Goal: Check status: Check status

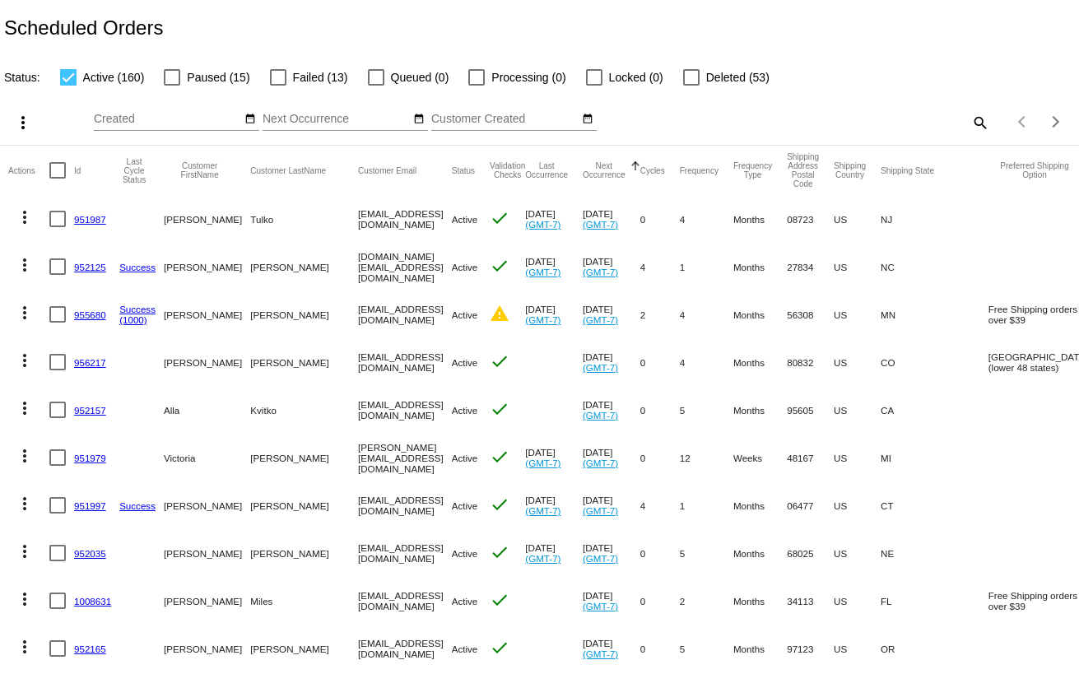
click at [969, 123] on mat-icon "search" at bounding box center [979, 122] width 20 height 26
click at [811, 116] on input "Search" at bounding box center [855, 119] width 269 height 13
paste input "[EMAIL_ADDRESS][DOMAIN_NAME]"
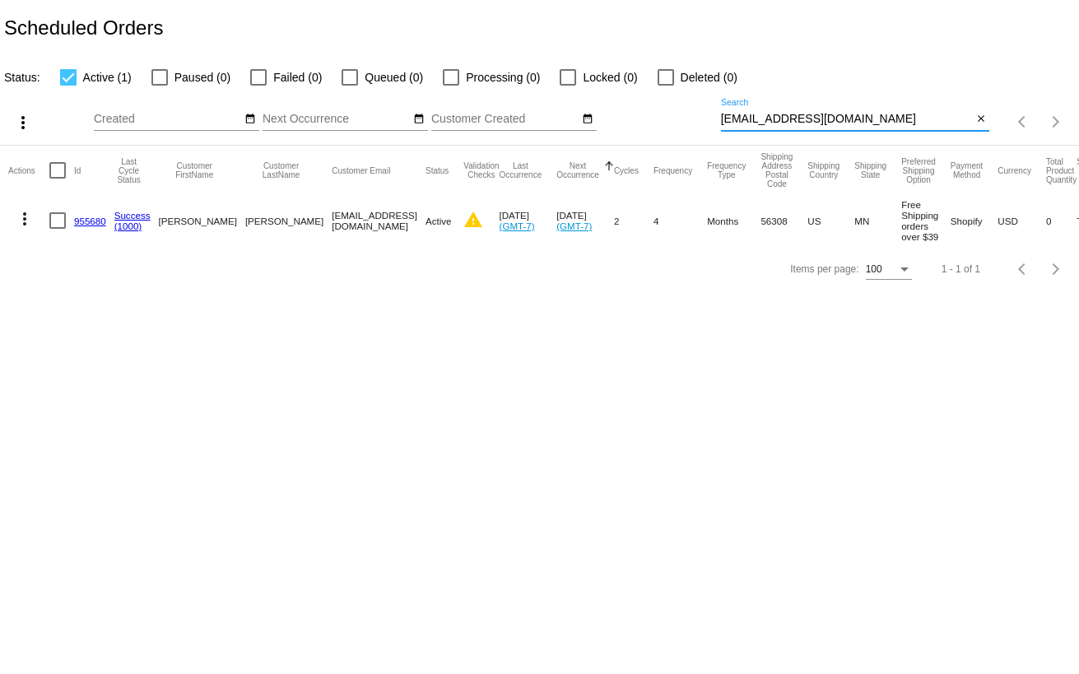
type input "[EMAIL_ADDRESS][DOMAIN_NAME]"
click at [22, 217] on mat-icon "more_vert" at bounding box center [25, 219] width 20 height 20
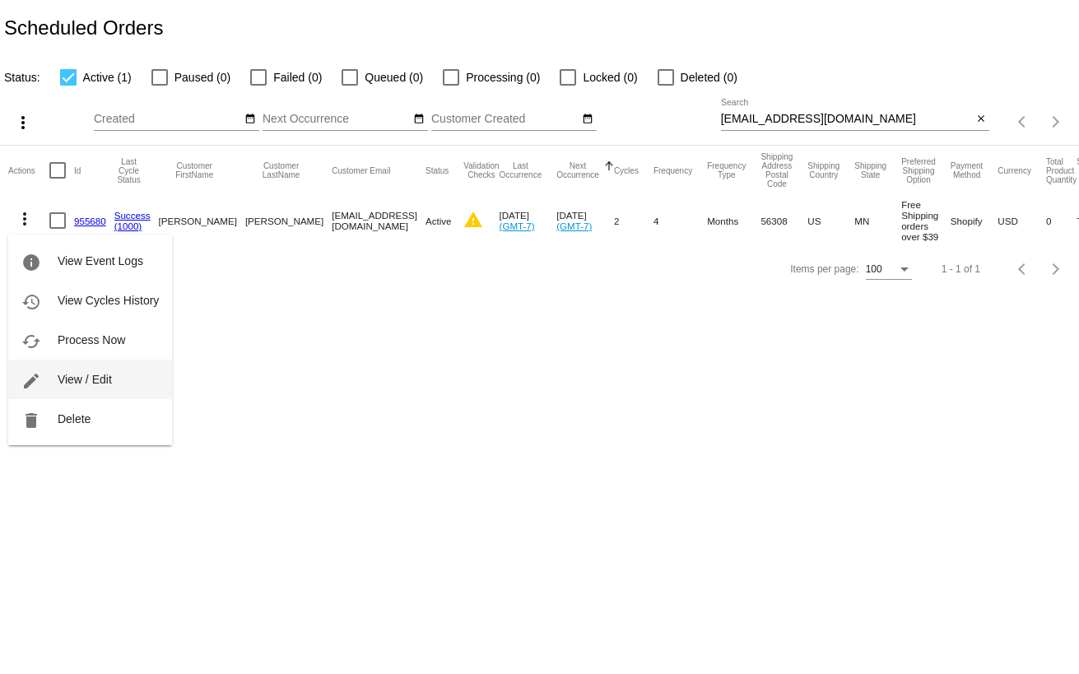
click at [83, 378] on span "View / Edit" at bounding box center [85, 379] width 54 height 13
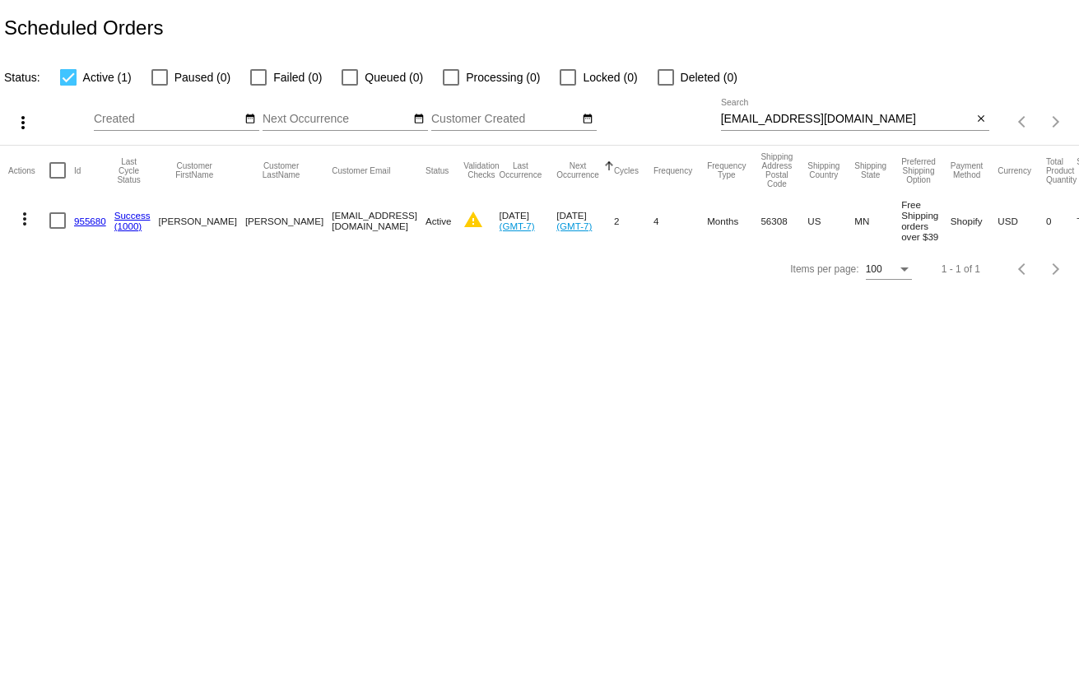
click at [26, 215] on mat-icon "more_vert" at bounding box center [25, 219] width 20 height 20
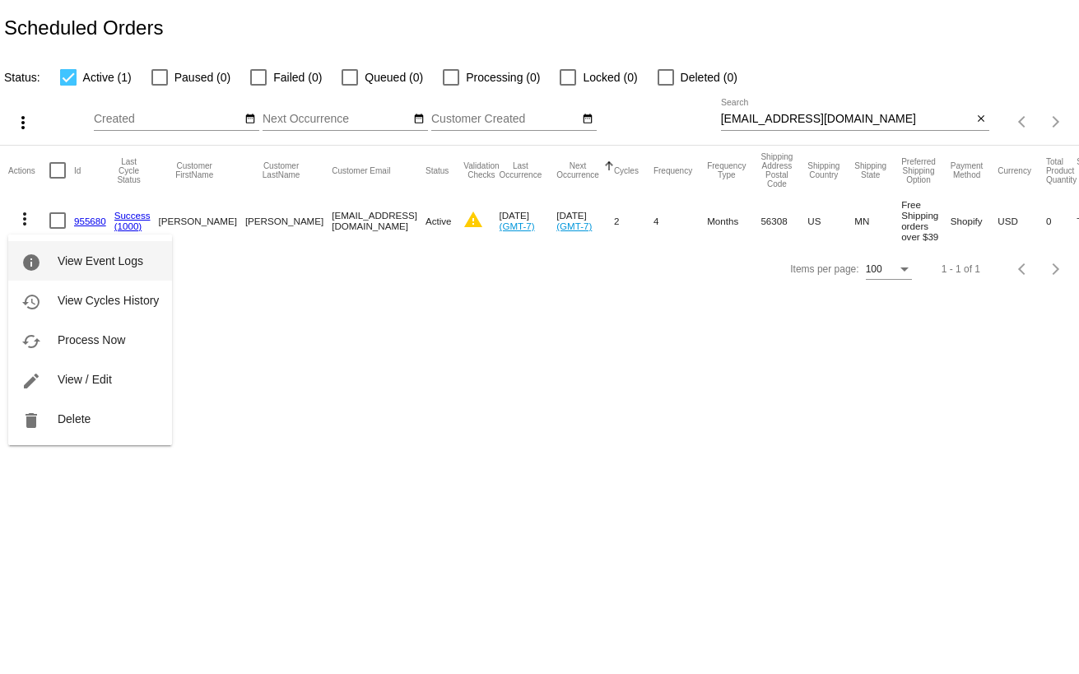
click at [49, 264] on button "info View Event Logs" at bounding box center [90, 260] width 164 height 39
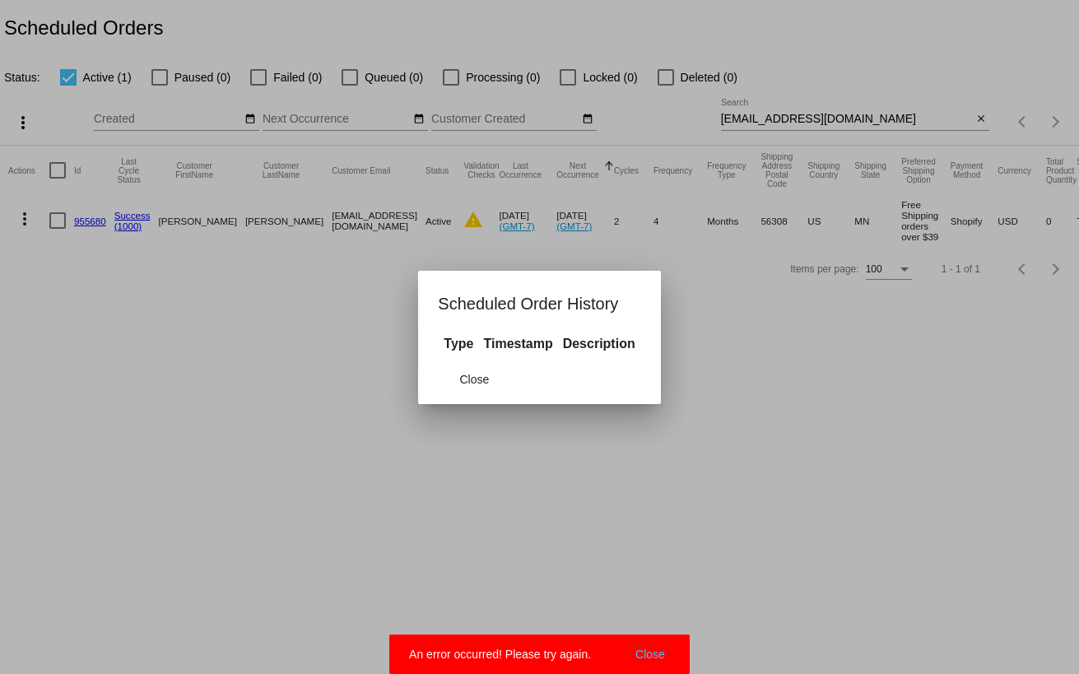
click at [656, 657] on button "Close" at bounding box center [649, 654] width 39 height 16
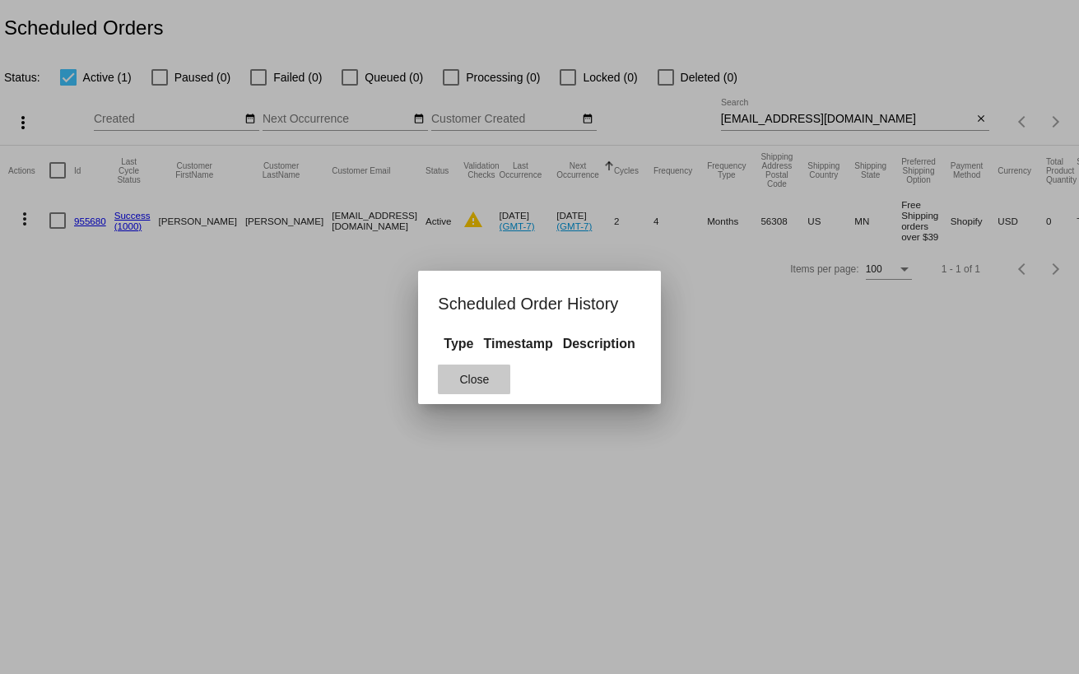
click at [480, 377] on span "Close" at bounding box center [474, 379] width 30 height 13
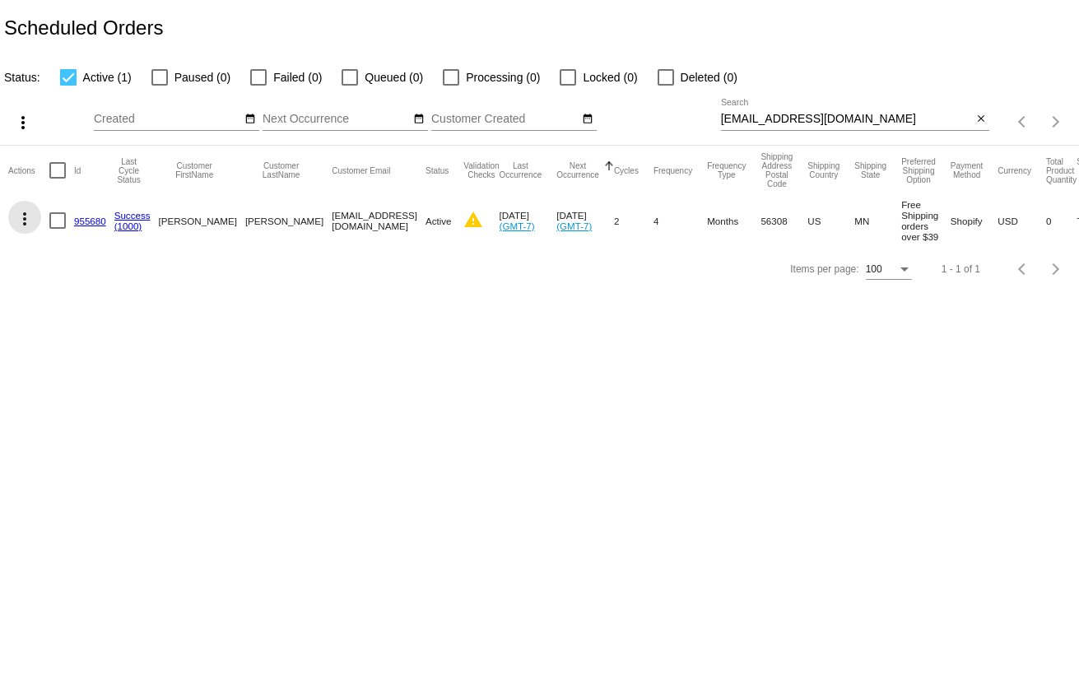
click at [26, 221] on mat-icon "more_vert" at bounding box center [25, 219] width 20 height 20
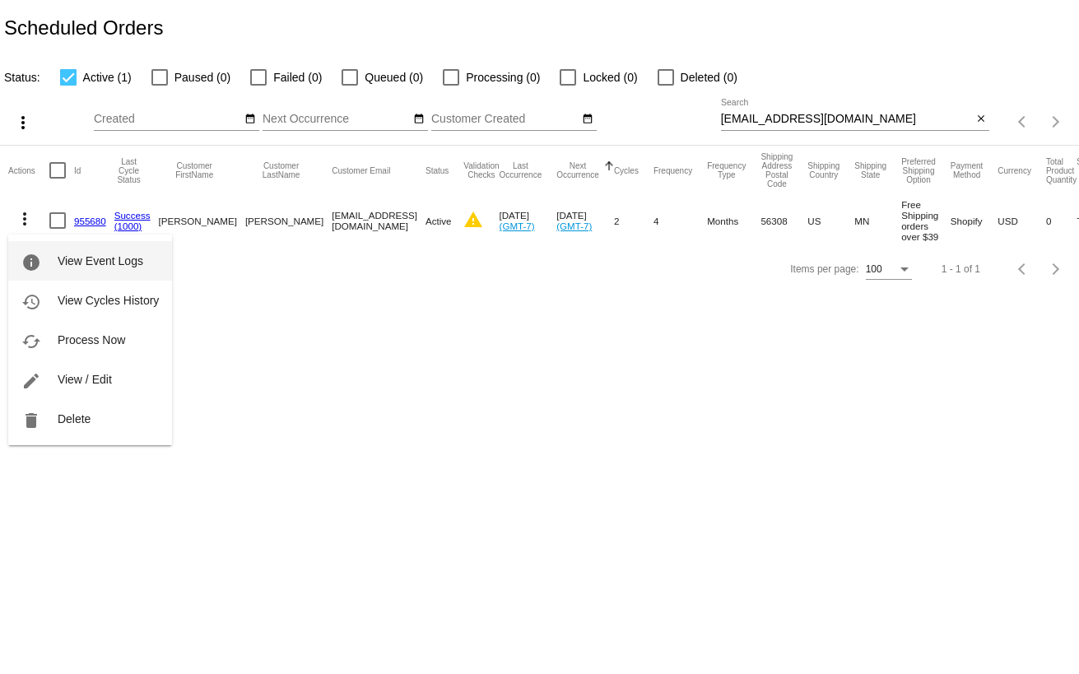
click at [39, 265] on mat-icon "info" at bounding box center [31, 263] width 20 height 20
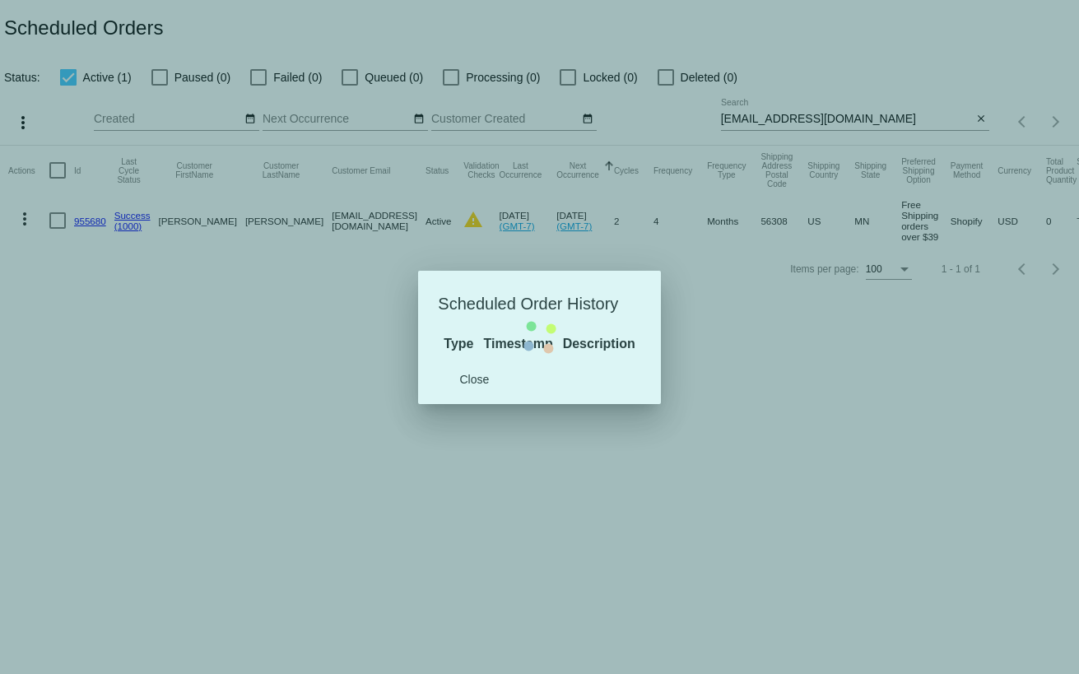
click at [472, 355] on mat-dialog-content "Type Timestamp Description" at bounding box center [539, 343] width 242 height 21
